Goal: Navigation & Orientation: Go to known website

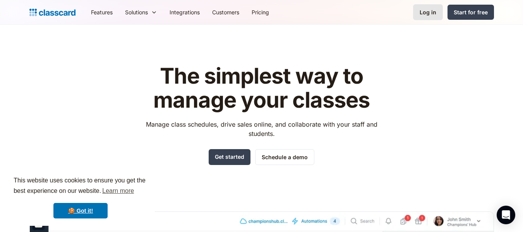
click at [431, 12] on div "Log in" at bounding box center [428, 12] width 17 height 8
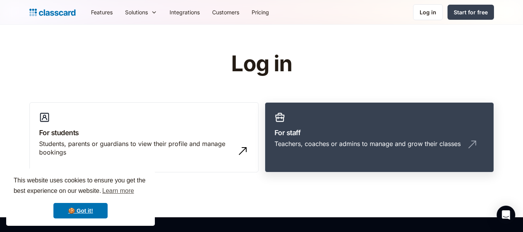
click at [344, 127] on h3 "For staff" at bounding box center [379, 132] width 210 height 10
click at [384, 135] on h3 "For staff" at bounding box center [379, 132] width 210 height 10
